Goal: Task Accomplishment & Management: Manage account settings

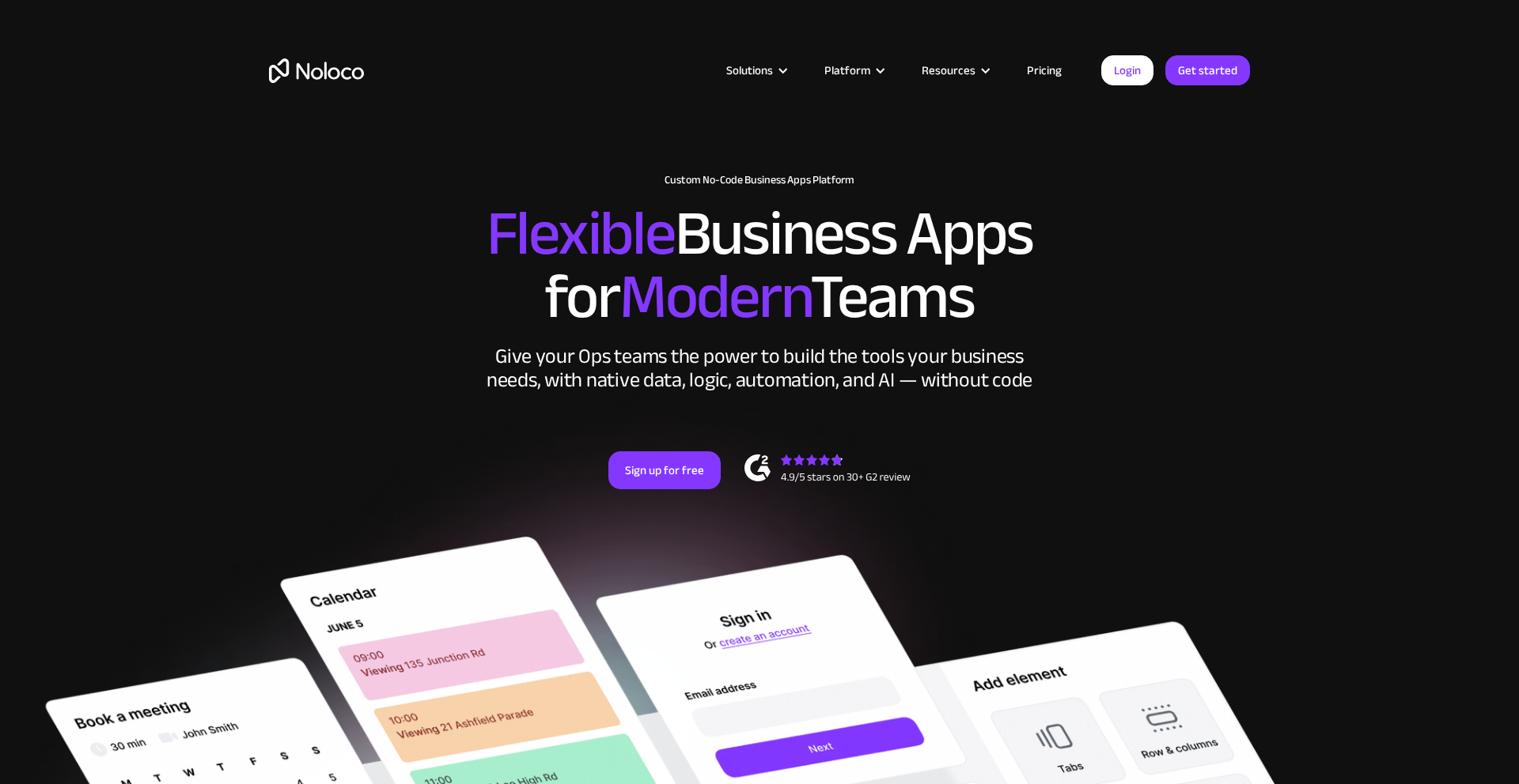
click at [1042, 63] on link "Pricing" at bounding box center [1044, 70] width 75 height 21
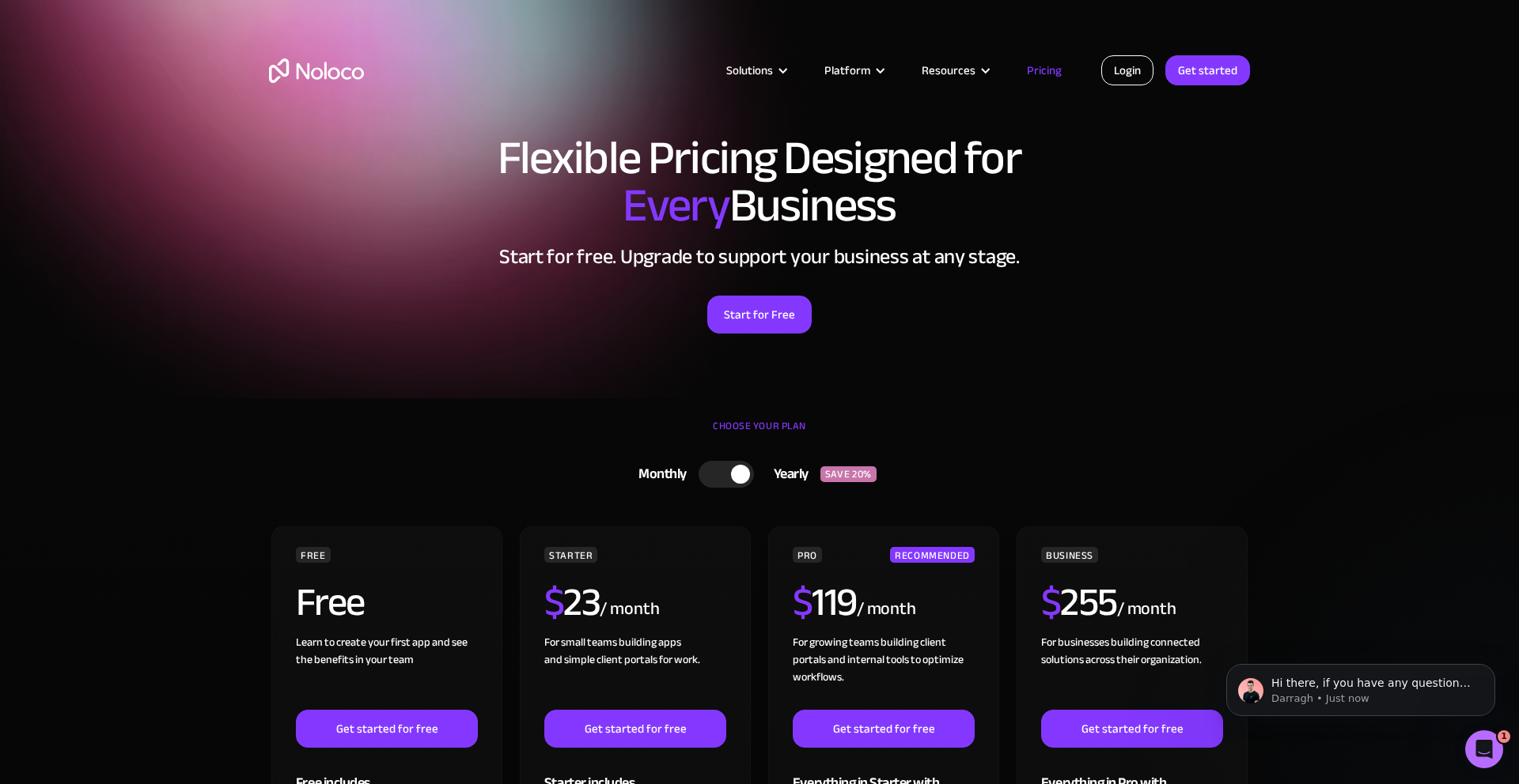
click at [1135, 59] on link "Login" at bounding box center [1127, 70] width 52 height 30
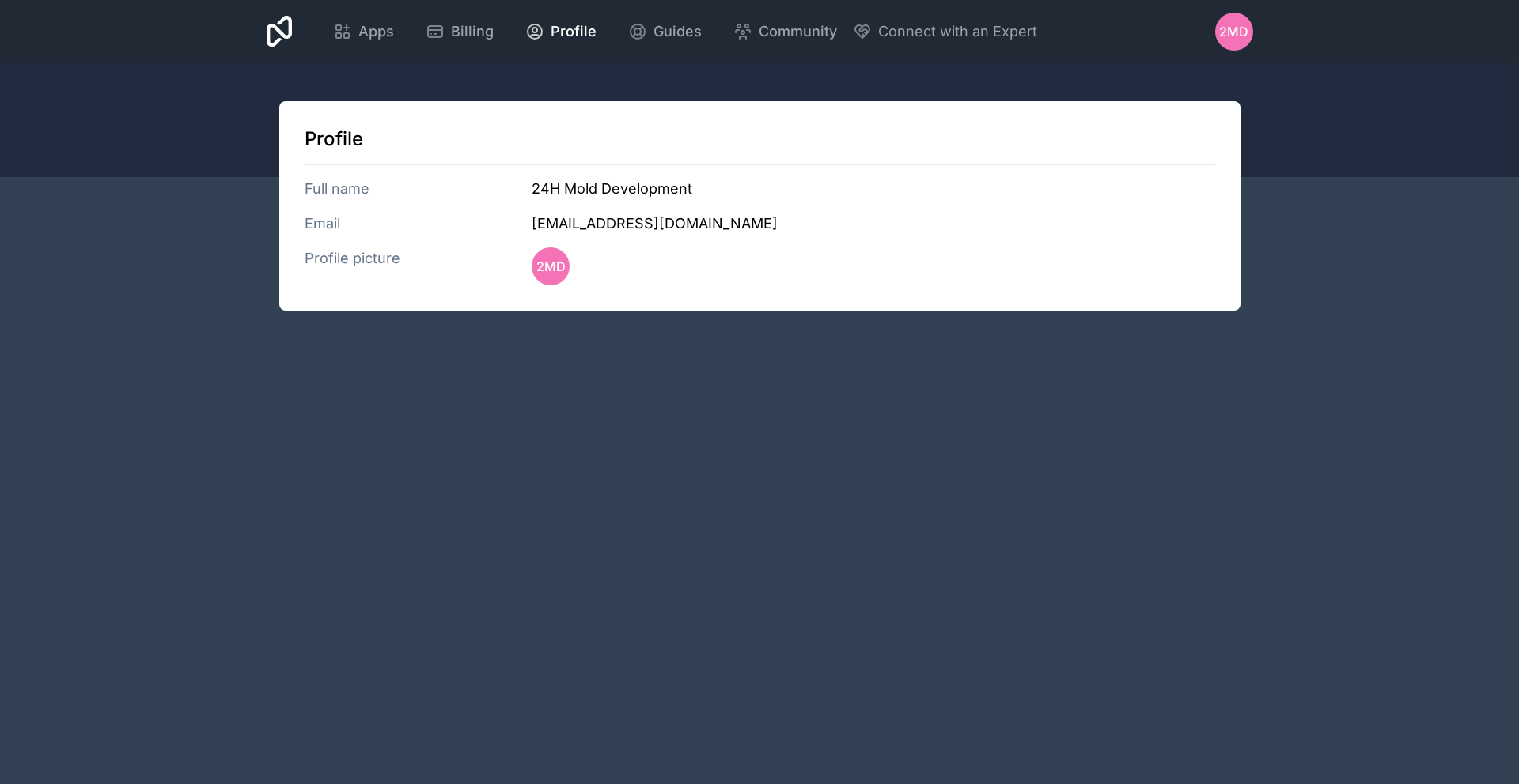
click at [1408, 682] on div "Apps Billing Profile Guides Community Connect with an Expert 2MD Billing Profil…" at bounding box center [759, 392] width 1519 height 784
click at [676, 24] on span "Guides" at bounding box center [677, 31] width 49 height 22
click at [1247, 37] on span "2MD" at bounding box center [1233, 31] width 30 height 19
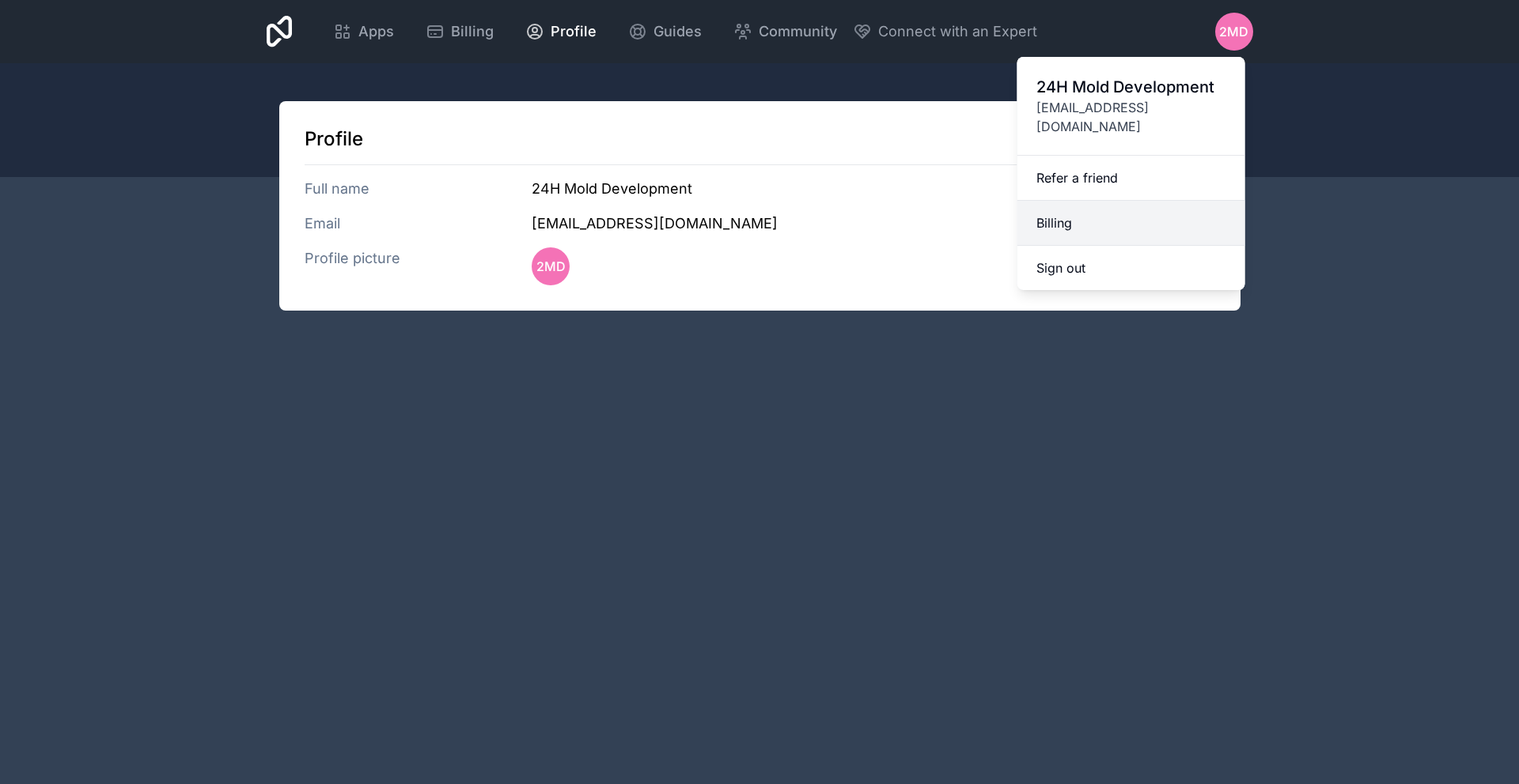
click at [1089, 201] on link "Billing" at bounding box center [1131, 224] width 228 height 45
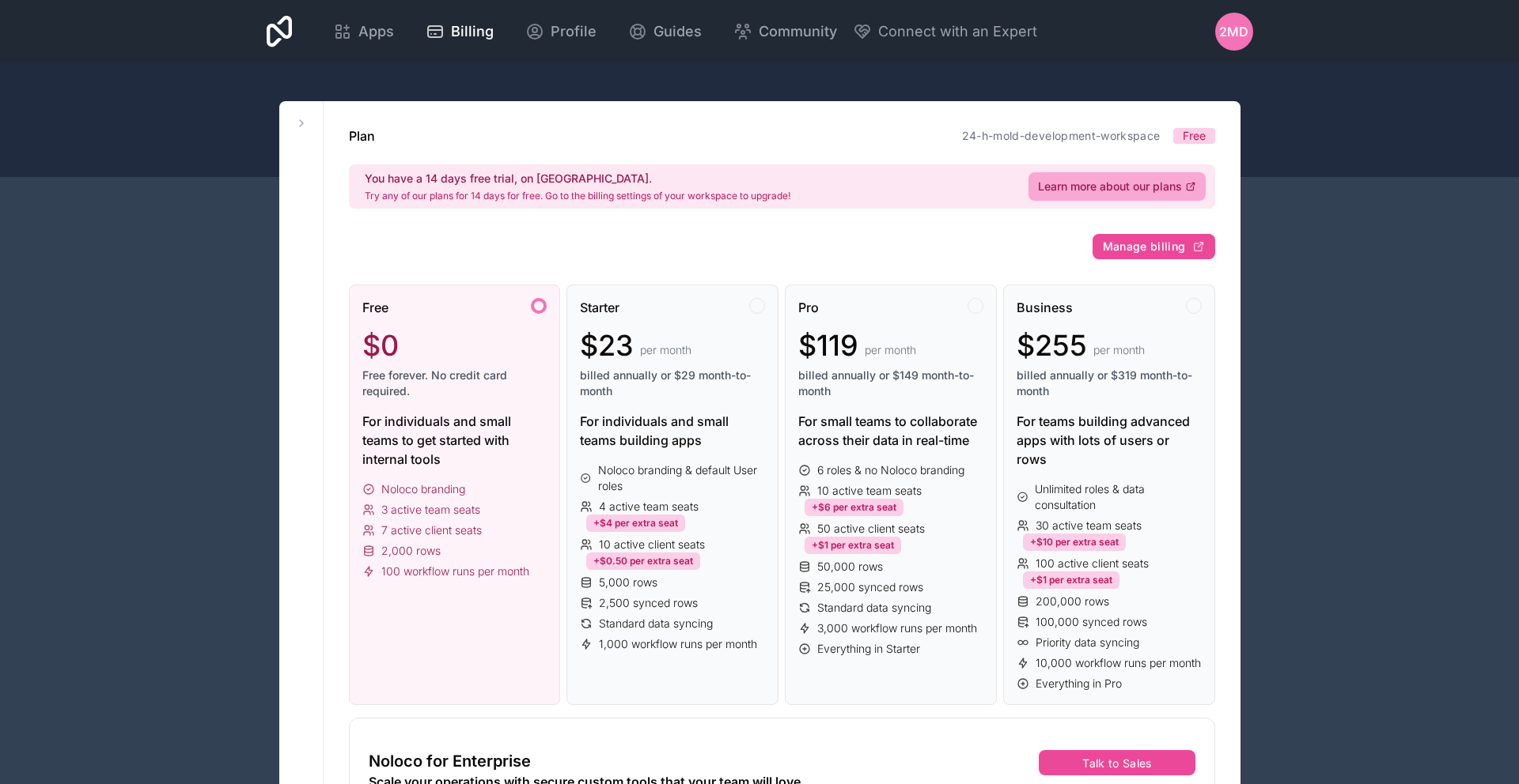
click at [1238, 43] on div "2MD" at bounding box center [1233, 31] width 38 height 38
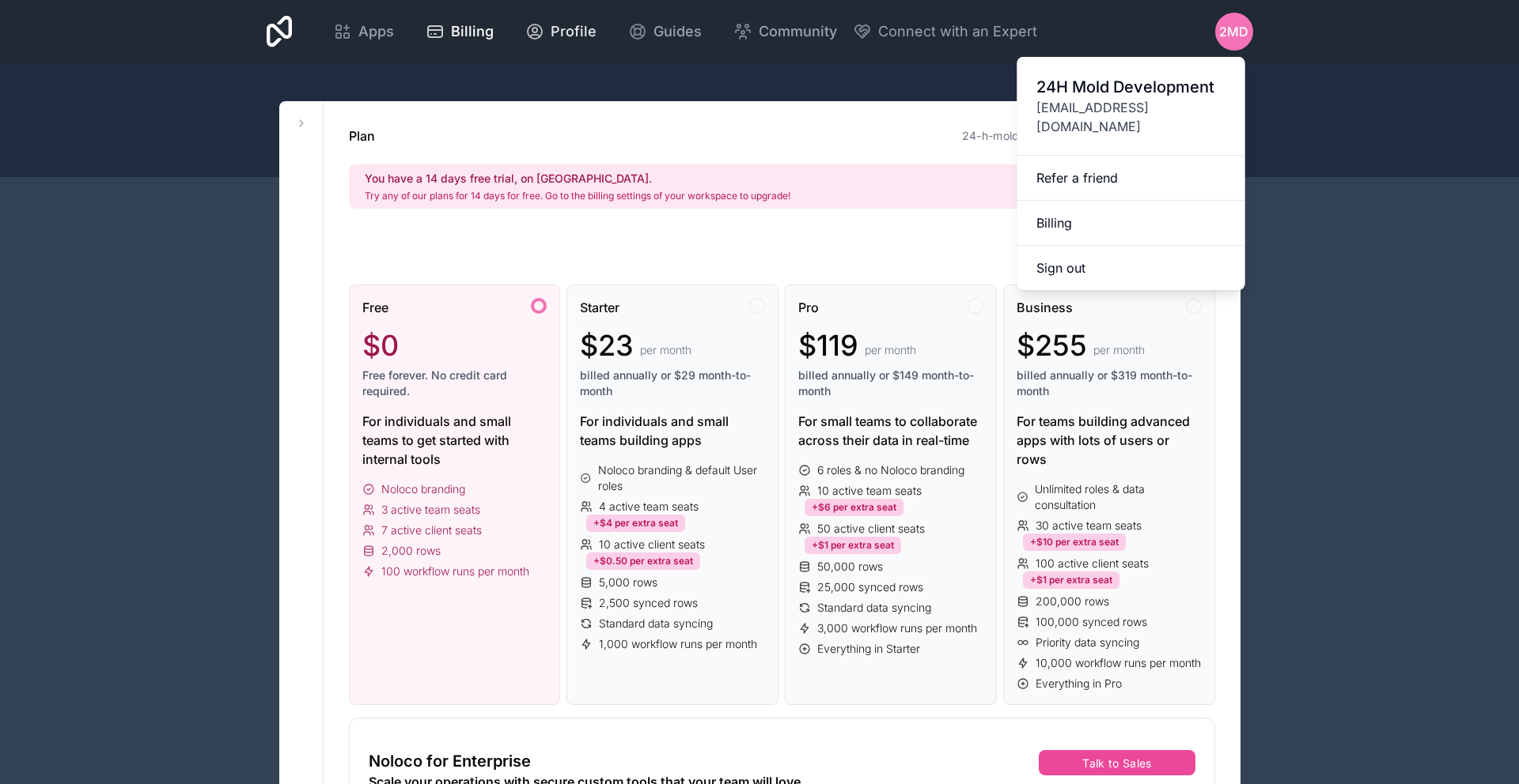
click at [572, 36] on span "Profile" at bounding box center [573, 31] width 46 height 22
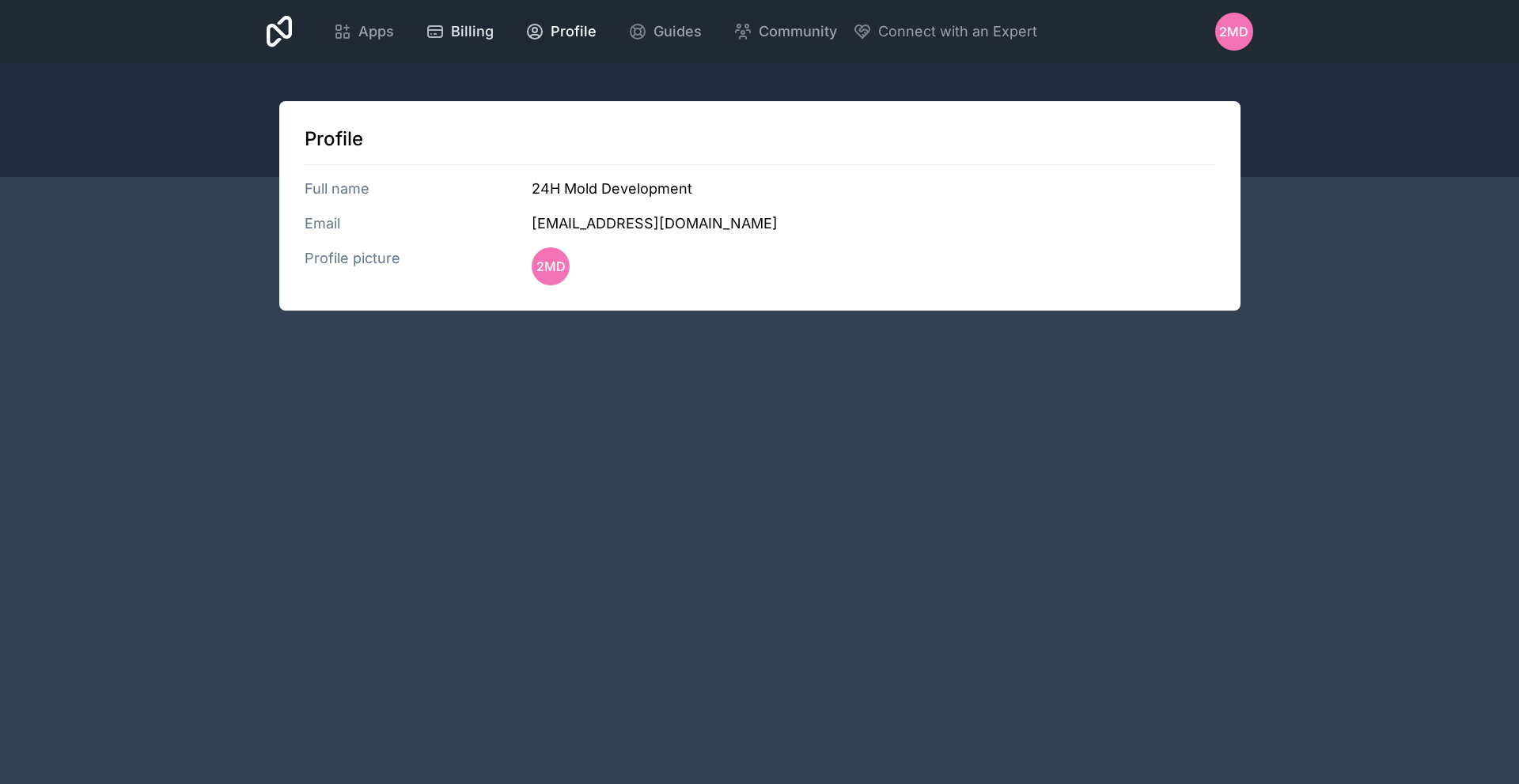
click at [464, 28] on span "Billing" at bounding box center [472, 31] width 43 height 22
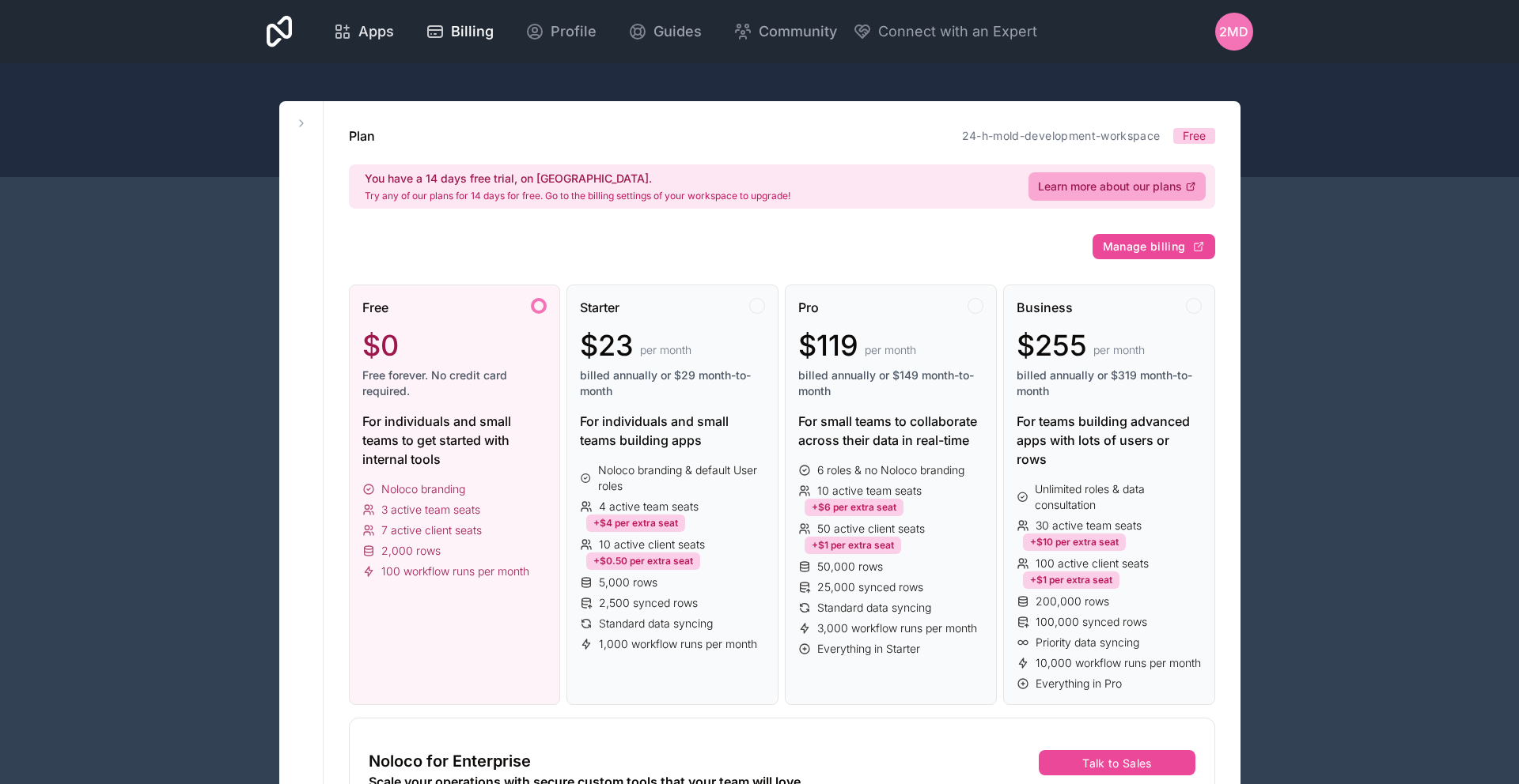
click at [391, 32] on span "Apps" at bounding box center [376, 31] width 36 height 22
